Goal: Check status: Check status

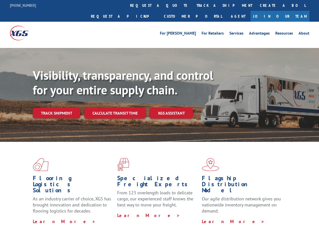
click at [160, 119] on div "Visibility, transparency, and control for your entire supply chain. Track shipm…" at bounding box center [176, 103] width 287 height 71
click at [193, 5] on link "track a shipment" at bounding box center [224, 5] width 63 height 11
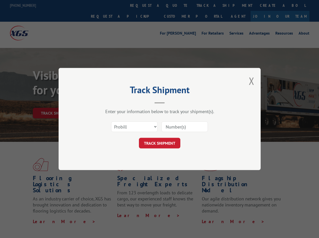
click at [177, 5] on div "Track Shipment Enter your information below to track your shipment(s). Select c…" at bounding box center [159, 119] width 319 height 238
click at [208, 5] on div "Track Shipment Enter your information below to track your shipment(s). Select c…" at bounding box center [159, 119] width 319 height 238
click at [56, 102] on div "Track Shipment Enter your information below to track your shipment(s). Select c…" at bounding box center [159, 119] width 319 height 238
click at [115, 102] on header "Track Shipment" at bounding box center [160, 94] width 152 height 17
click at [172, 102] on header "Track Shipment" at bounding box center [160, 94] width 152 height 17
